Goal: Task Accomplishment & Management: Use online tool/utility

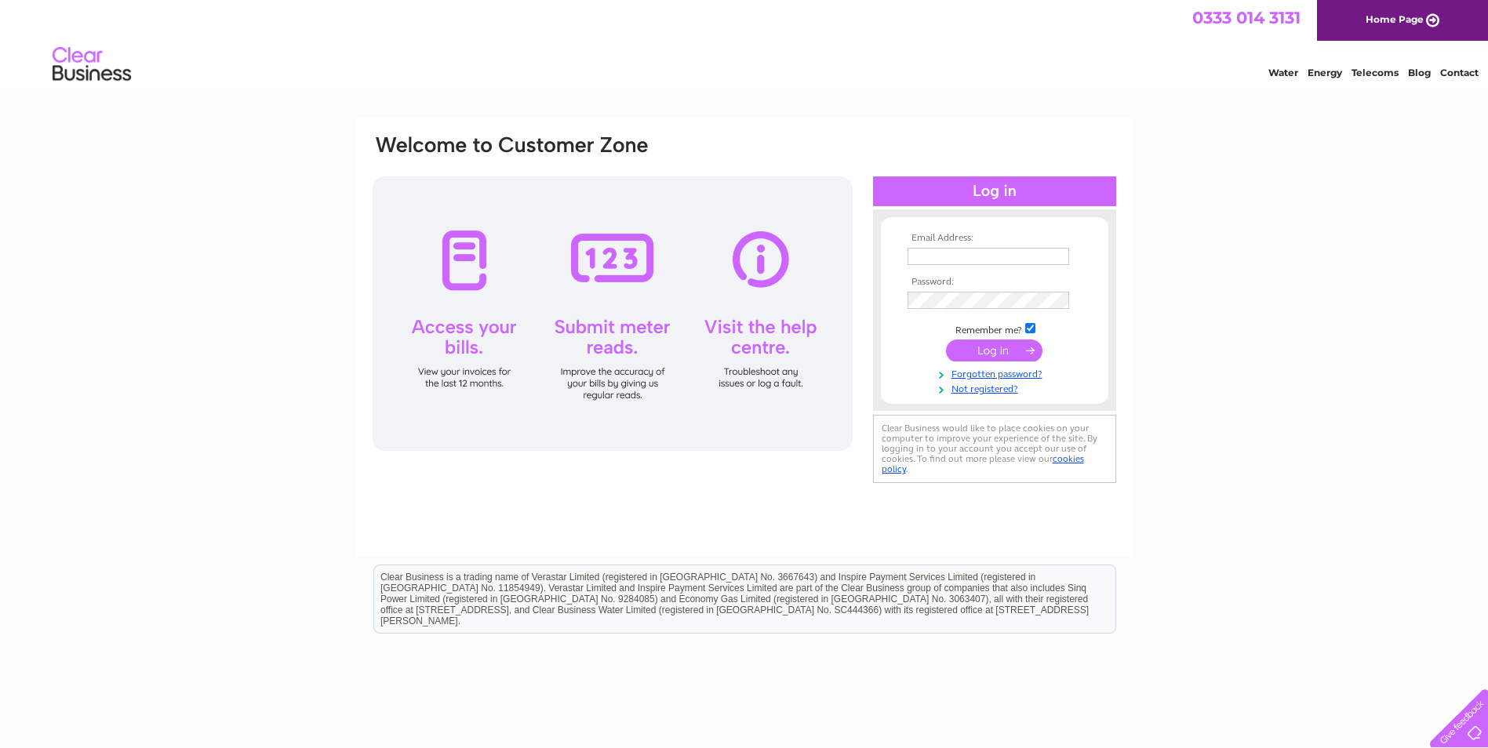
type input "barbara@argon-eng.co.uk"
click at [1000, 348] on input "submit" at bounding box center [994, 351] width 96 height 22
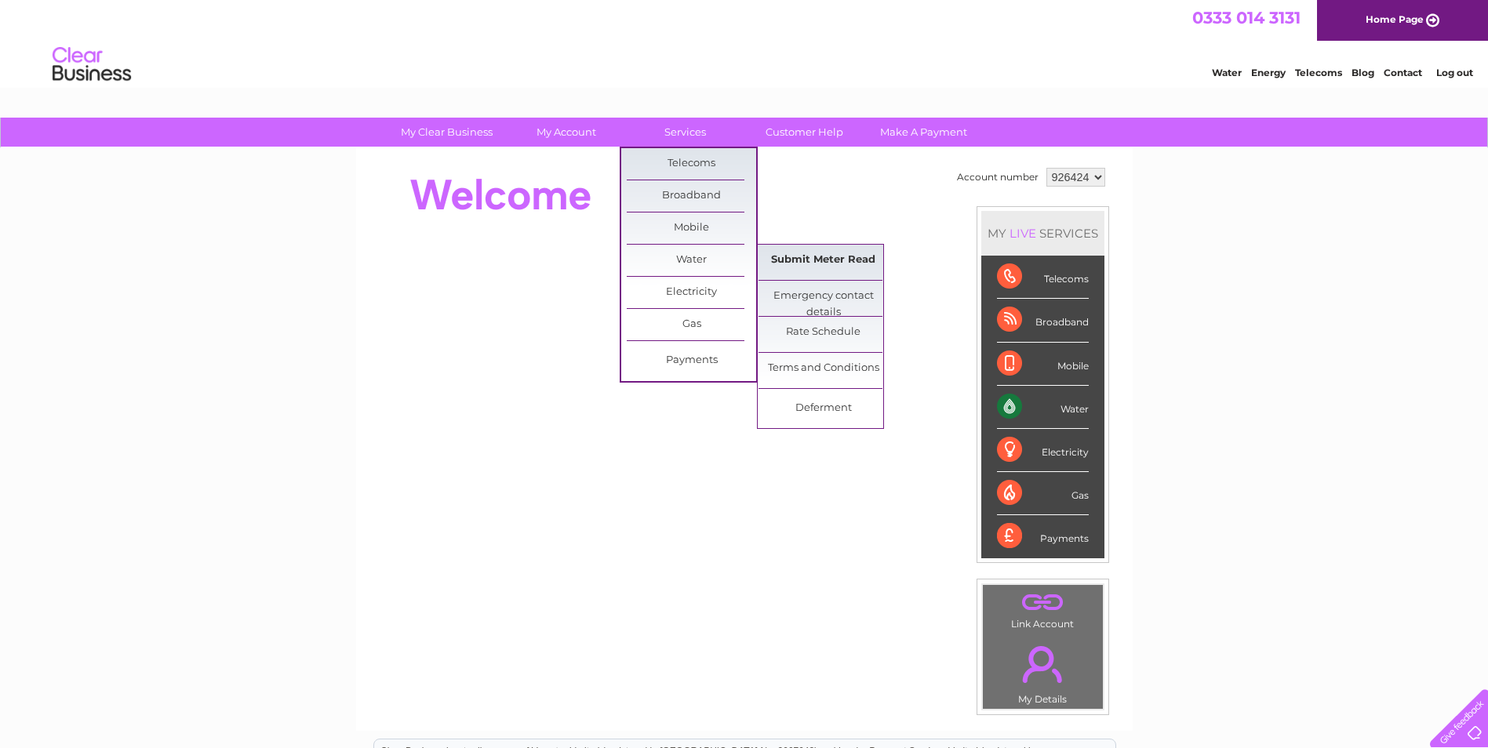
click at [787, 255] on link "Submit Meter Read" at bounding box center [822, 260] width 129 height 31
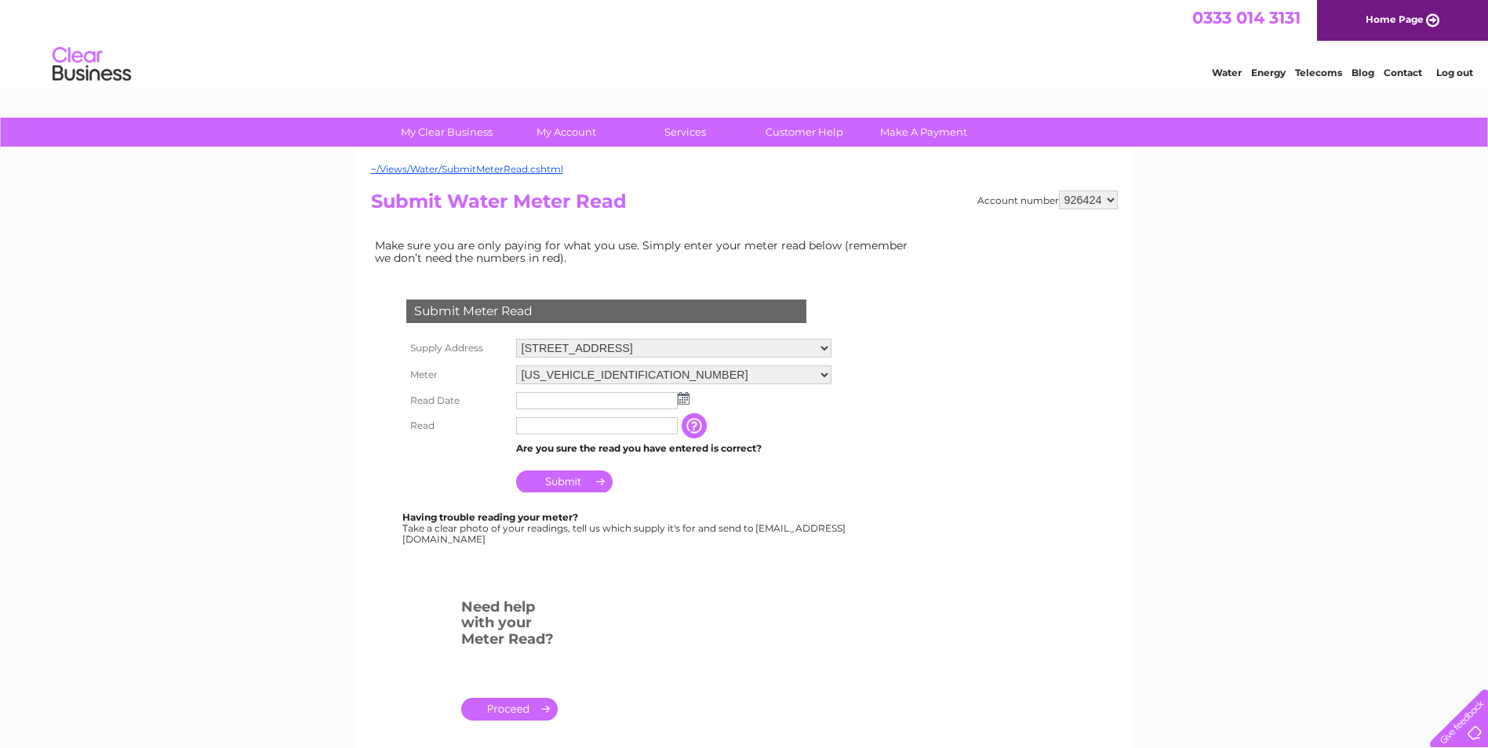
click at [685, 395] on img at bounding box center [684, 398] width 12 height 13
click at [554, 483] on link "6" at bounding box center [555, 485] width 24 height 16
type input "2025/10/06"
click at [550, 427] on input "text" at bounding box center [597, 426] width 163 height 19
type input "1088"
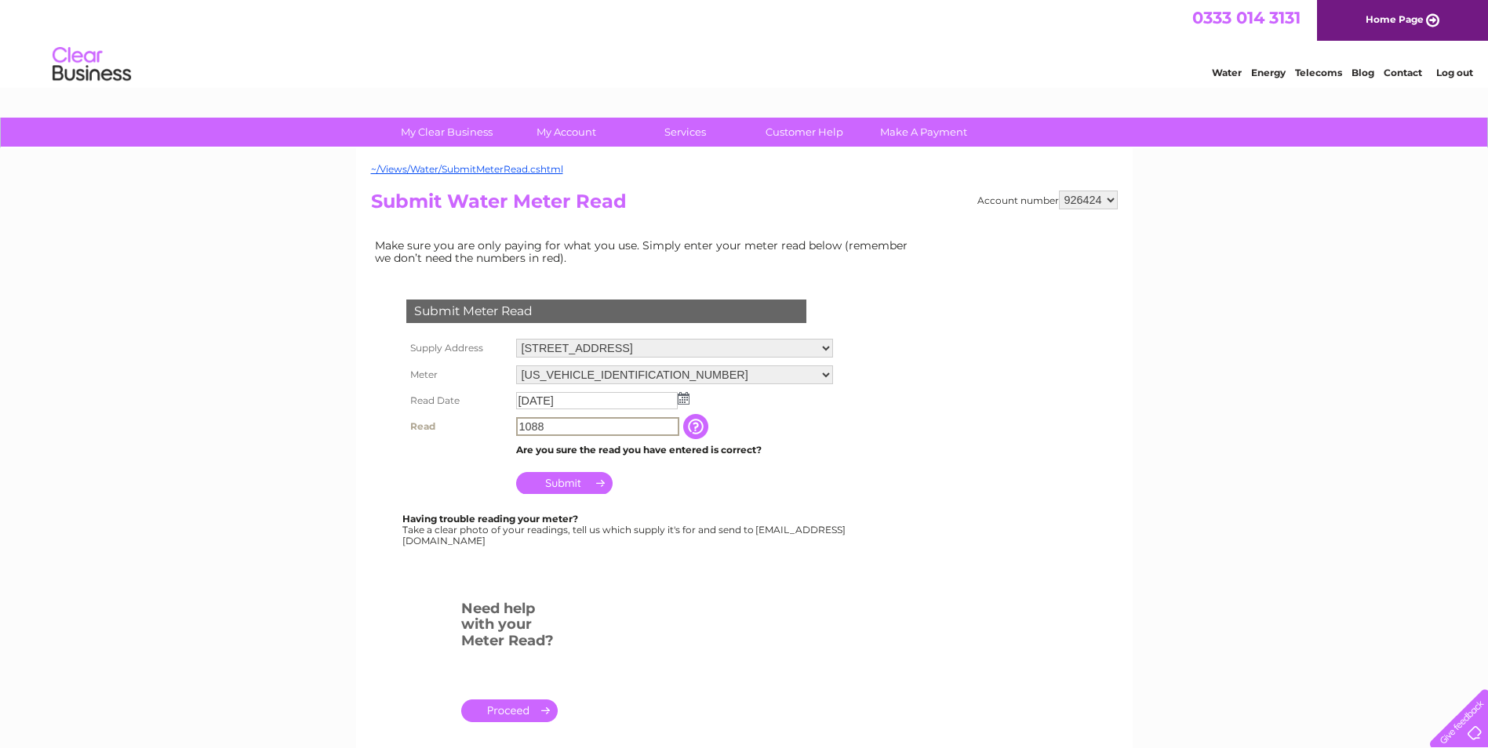
click at [565, 482] on input "Submit" at bounding box center [564, 483] width 96 height 22
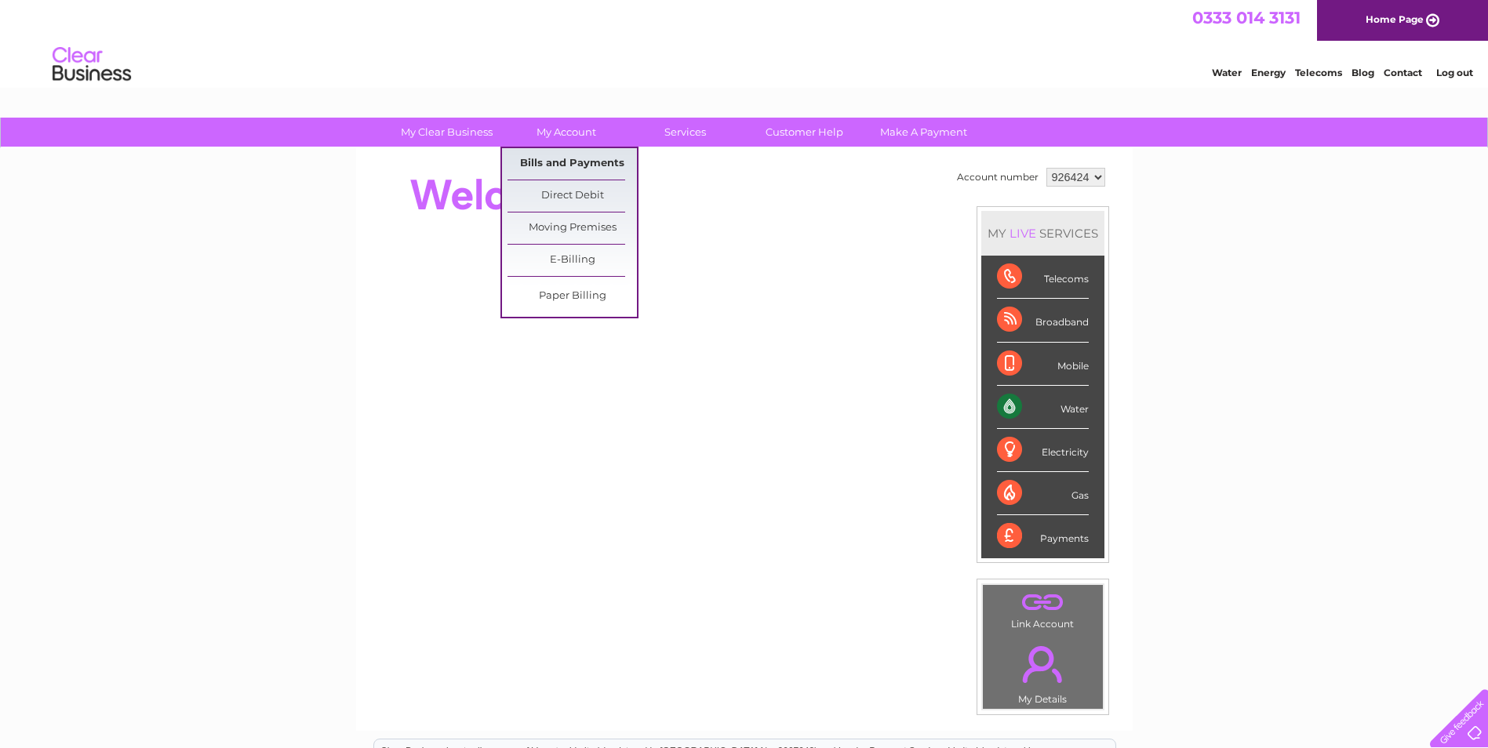
click at [570, 163] on link "Bills and Payments" at bounding box center [571, 163] width 129 height 31
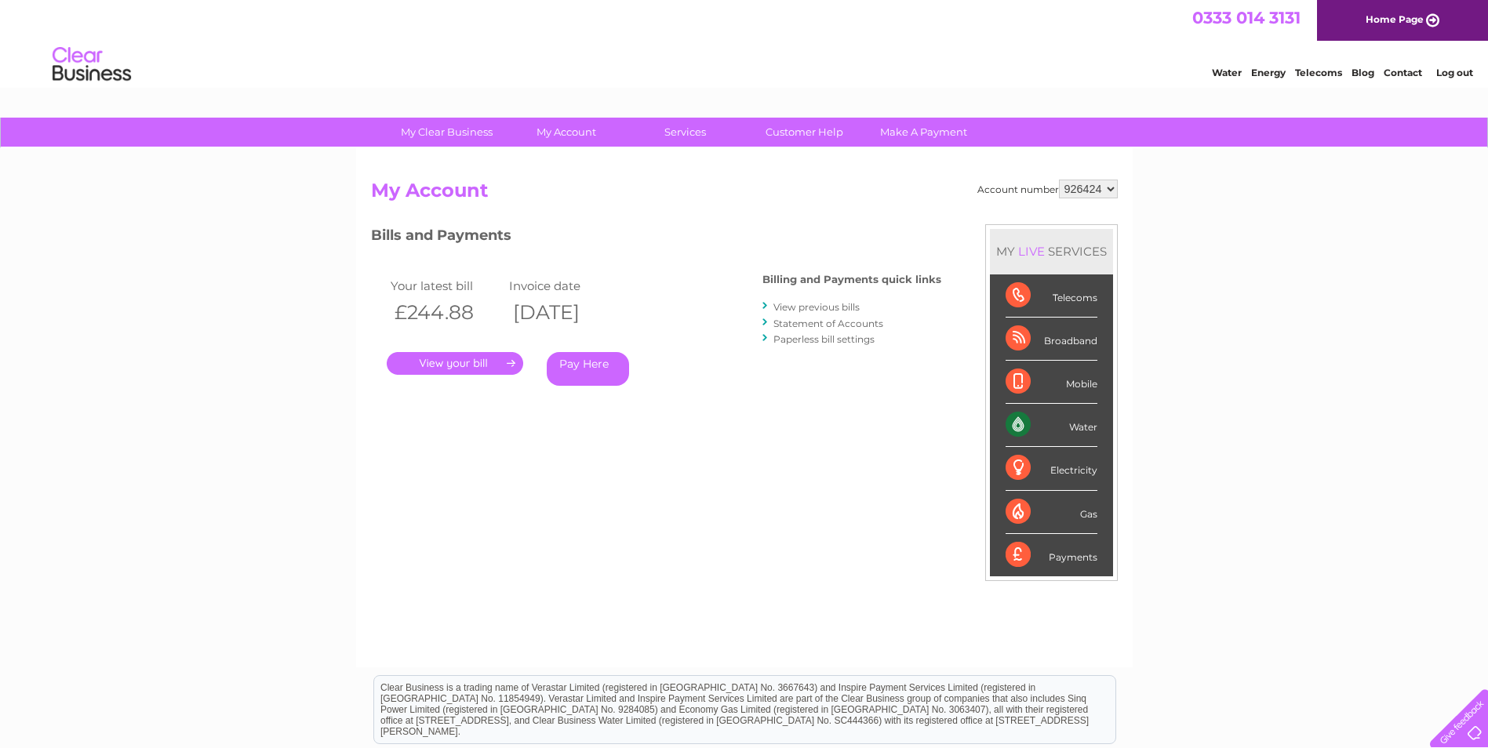
click at [452, 362] on link "." at bounding box center [455, 363] width 136 height 23
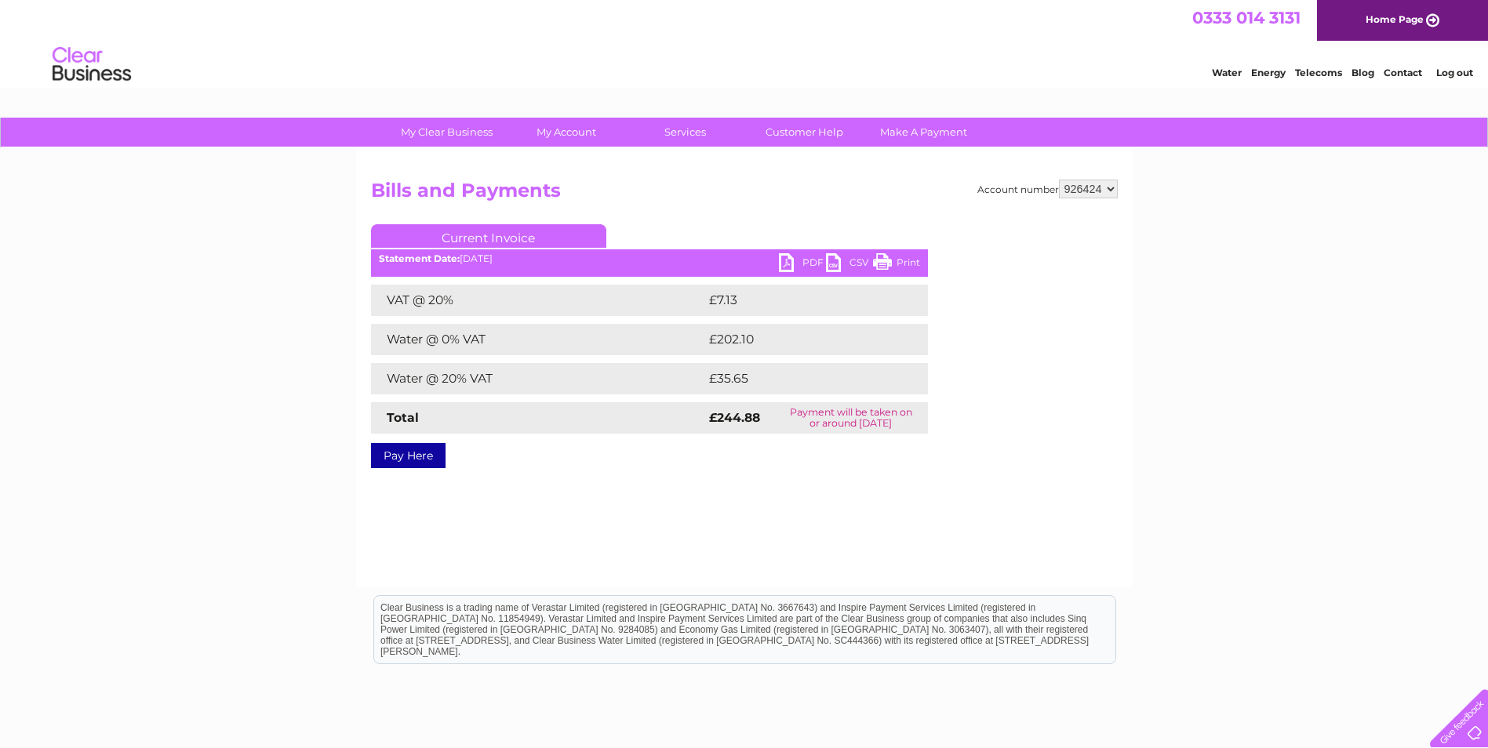
click at [805, 258] on link "PDF" at bounding box center [802, 264] width 47 height 23
